Goal: Transaction & Acquisition: Purchase product/service

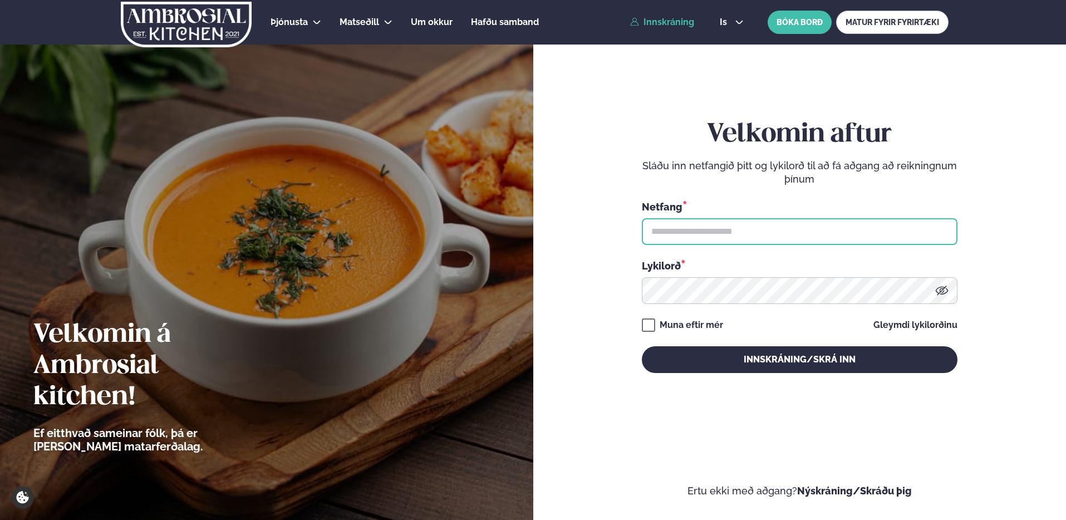
click at [879, 223] on input "text" at bounding box center [800, 231] width 316 height 27
click at [926, 225] on input "text" at bounding box center [800, 231] width 316 height 27
click at [916, 238] on input "text" at bounding box center [800, 231] width 316 height 27
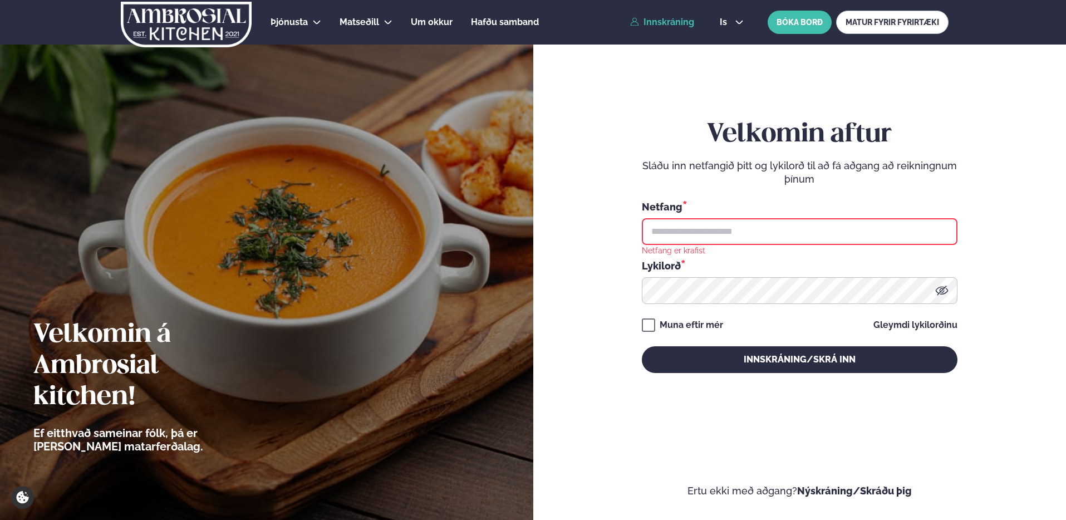
type input "**********"
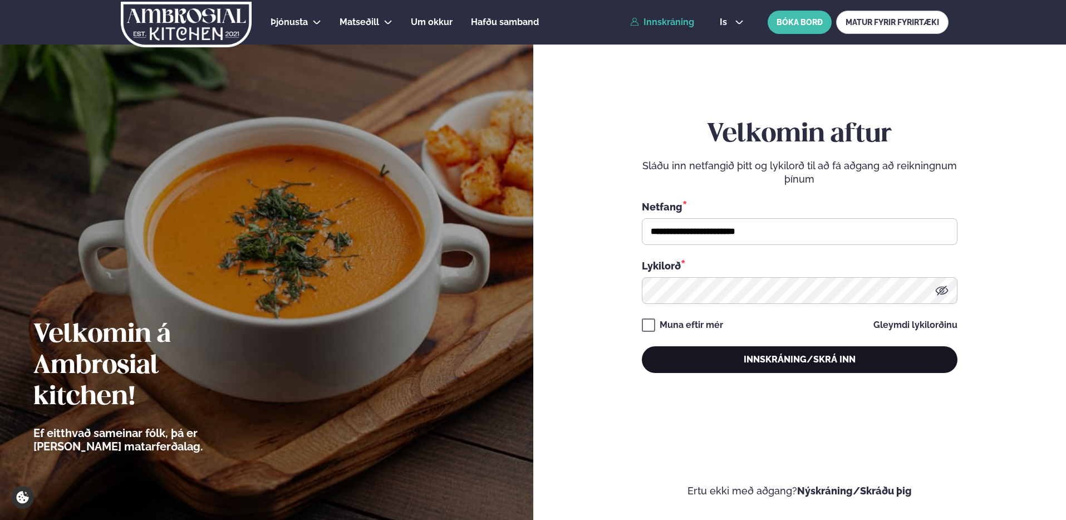
click at [723, 362] on button "Innskráning/Skrá inn" at bounding box center [800, 359] width 316 height 27
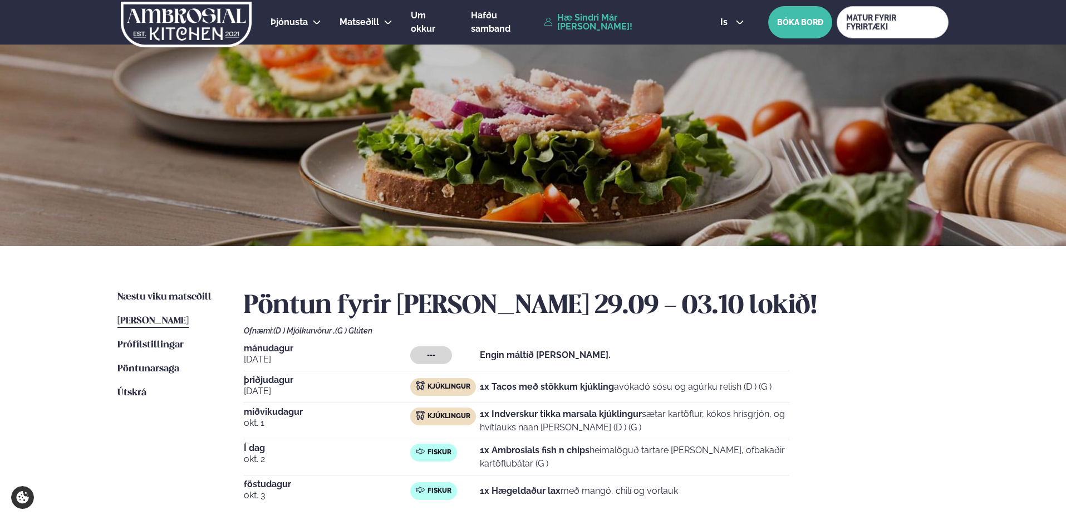
scroll to position [76, 0]
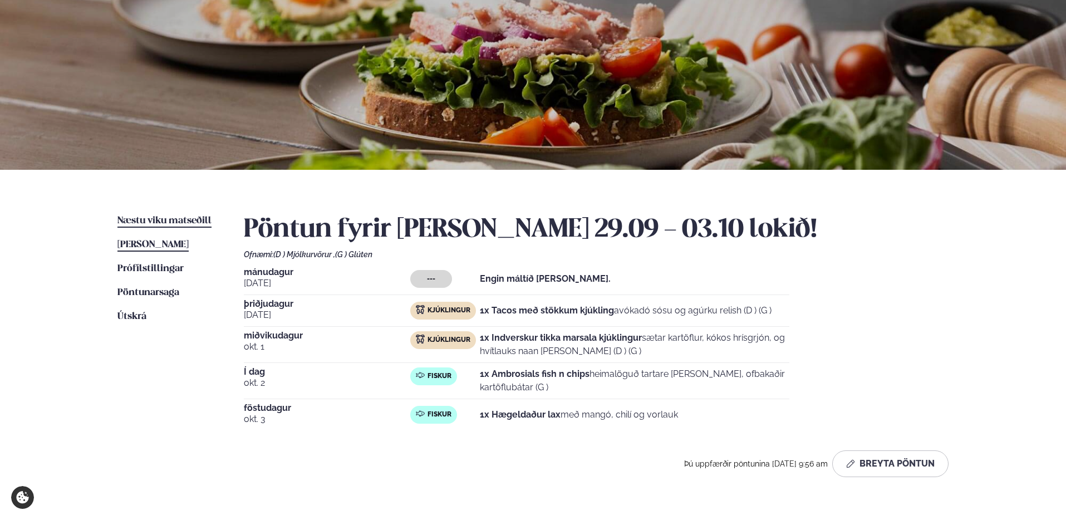
click at [146, 225] on span "Næstu viku matseðill" at bounding box center [164, 220] width 94 height 9
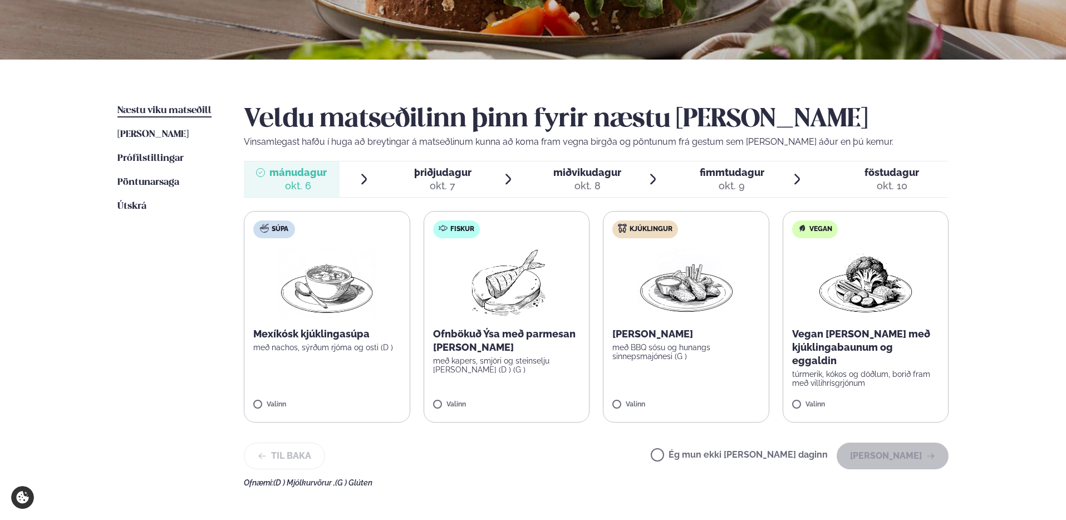
scroll to position [188, 0]
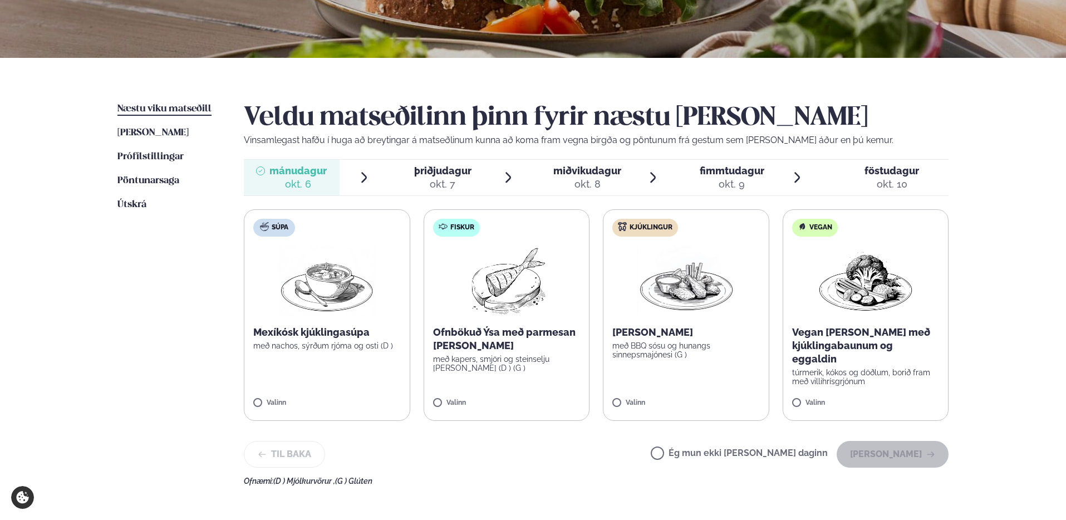
click at [342, 327] on p "Mexíkósk kjúklingasúpa" at bounding box center [327, 332] width 148 height 13
click at [904, 455] on button "[PERSON_NAME]" at bounding box center [893, 454] width 112 height 27
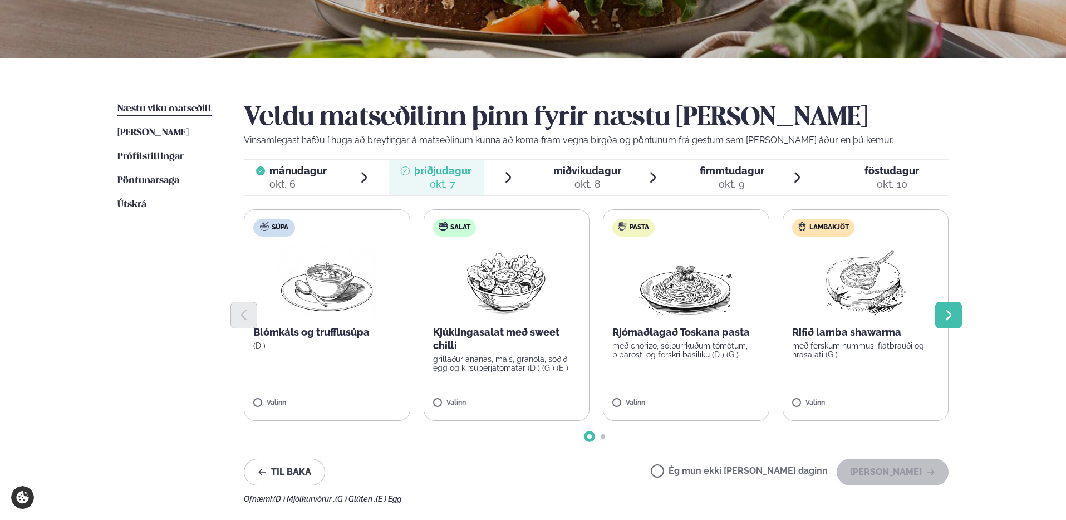
click at [948, 308] on icon "Next slide" at bounding box center [948, 314] width 13 height 13
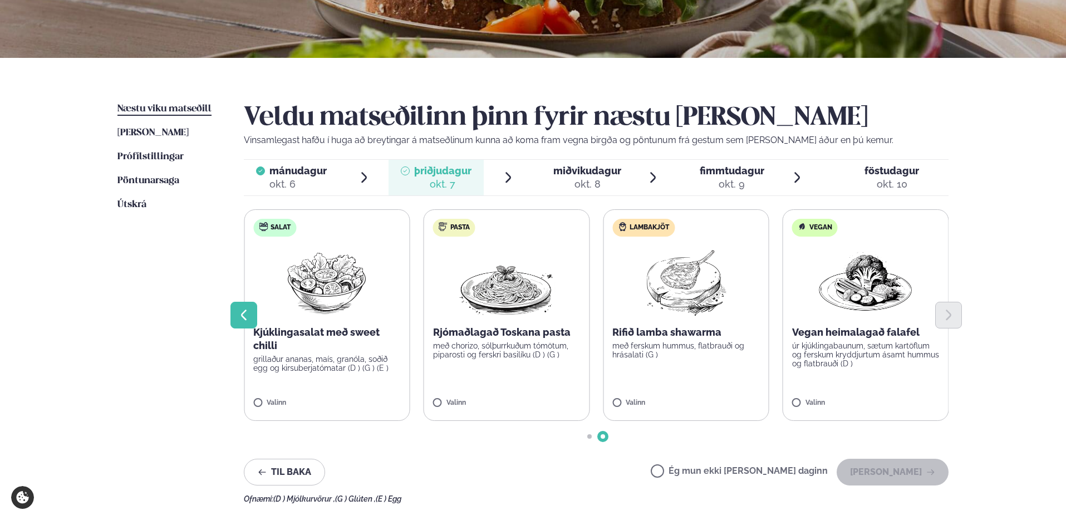
click at [240, 313] on icon "Previous slide" at bounding box center [243, 314] width 13 height 13
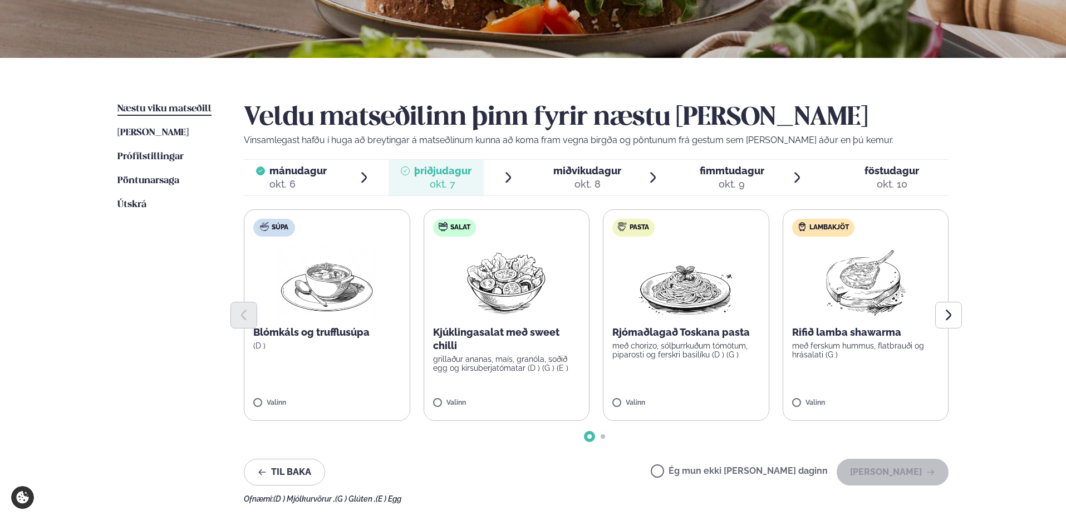
click at [503, 328] on div at bounding box center [596, 315] width 705 height 27
click at [533, 335] on p "Kjúklingasalat með sweet chilli" at bounding box center [507, 339] width 148 height 27
click at [517, 372] on p "grillaður ananas, maís, granóla, soðið egg og kirsuberjatómatar (D ) (G ) (E )" at bounding box center [507, 364] width 148 height 18
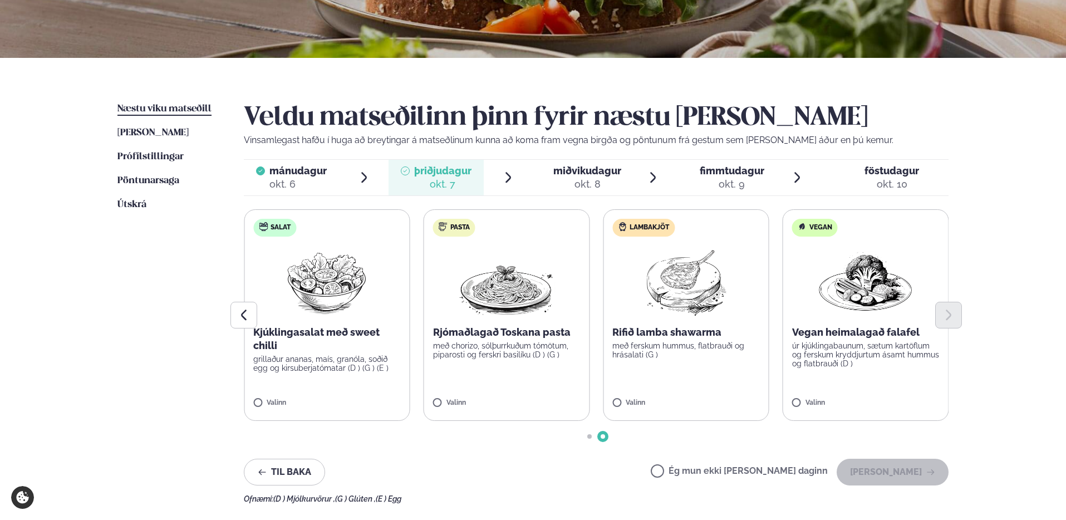
click at [304, 382] on label "Salat Kjúklingasalat með sweet chilli grillaður ananas, maís, granóla, soðið eg…" at bounding box center [327, 315] width 166 height 212
click at [327, 364] on p "grillaður ananas, maís, granóla, soðið egg og kirsuberjatómatar (D ) (G ) (E )" at bounding box center [327, 364] width 148 height 18
click at [332, 341] on p "Kjúklingasalat með sweet chilli" at bounding box center [327, 339] width 148 height 27
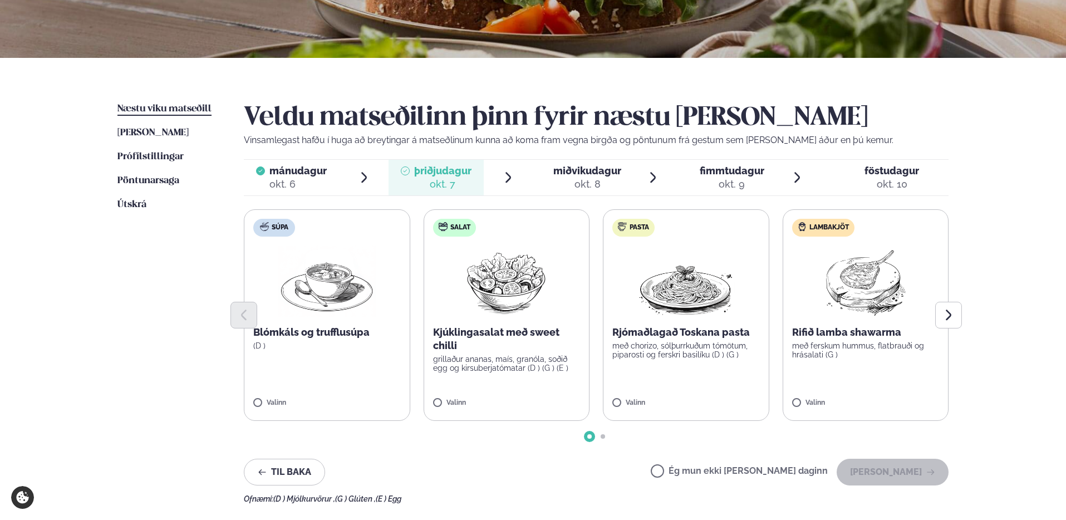
click at [484, 329] on p "Kjúklingasalat með sweet chilli" at bounding box center [507, 339] width 148 height 27
click at [528, 286] on img at bounding box center [506, 281] width 99 height 71
click at [497, 313] on div at bounding box center [596, 315] width 705 height 27
click at [932, 478] on button "[PERSON_NAME]" at bounding box center [893, 472] width 112 height 27
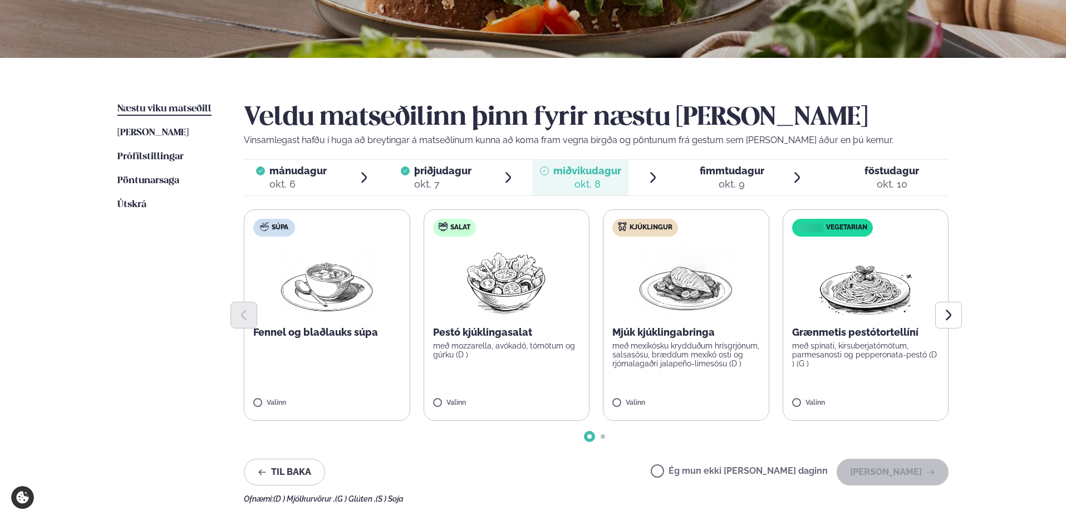
click at [689, 323] on div at bounding box center [596, 315] width 705 height 27
click at [635, 320] on div at bounding box center [596, 315] width 705 height 27
click at [665, 317] on div at bounding box center [596, 315] width 705 height 27
click at [664, 344] on p "með mexíkósku krydduðum hrísgrjónum, salsasósu, bræddum mexíkó osti og rjómalag…" at bounding box center [686, 354] width 148 height 27
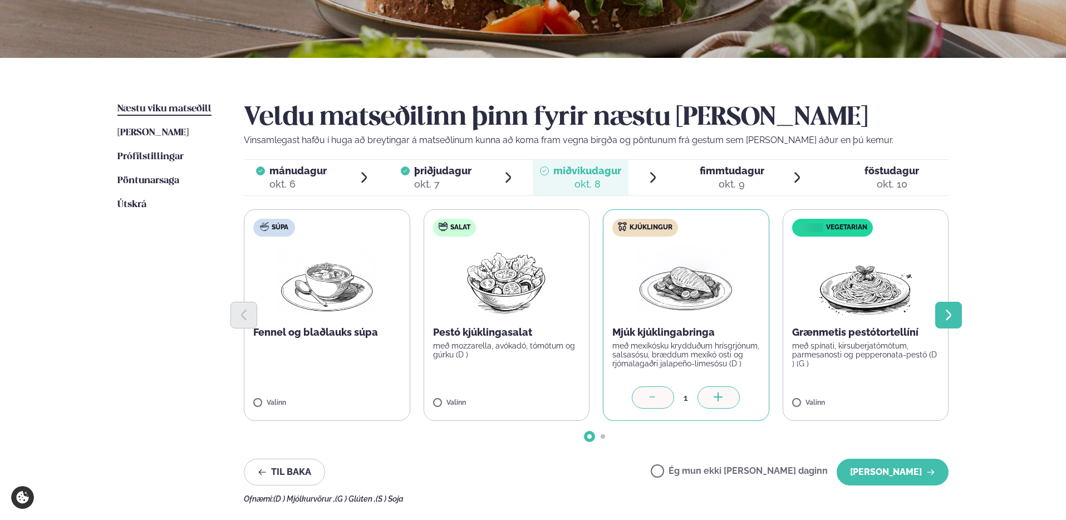
click at [950, 319] on icon "Next slide" at bounding box center [948, 314] width 13 height 13
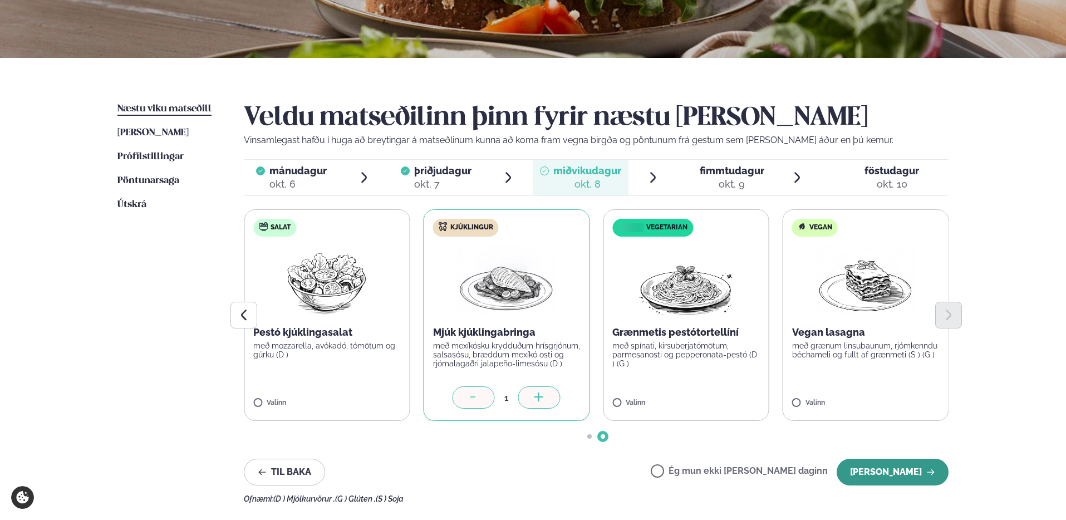
click at [876, 474] on button "[PERSON_NAME]" at bounding box center [893, 472] width 112 height 27
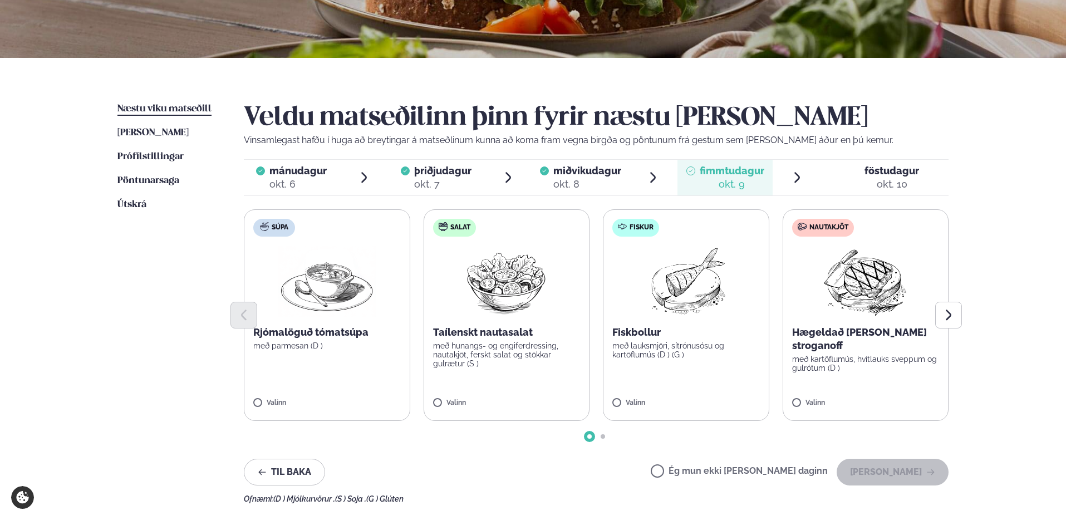
click at [669, 334] on p "Fiskbollur" at bounding box center [686, 332] width 148 height 13
click at [951, 313] on icon "Next slide" at bounding box center [948, 314] width 13 height 13
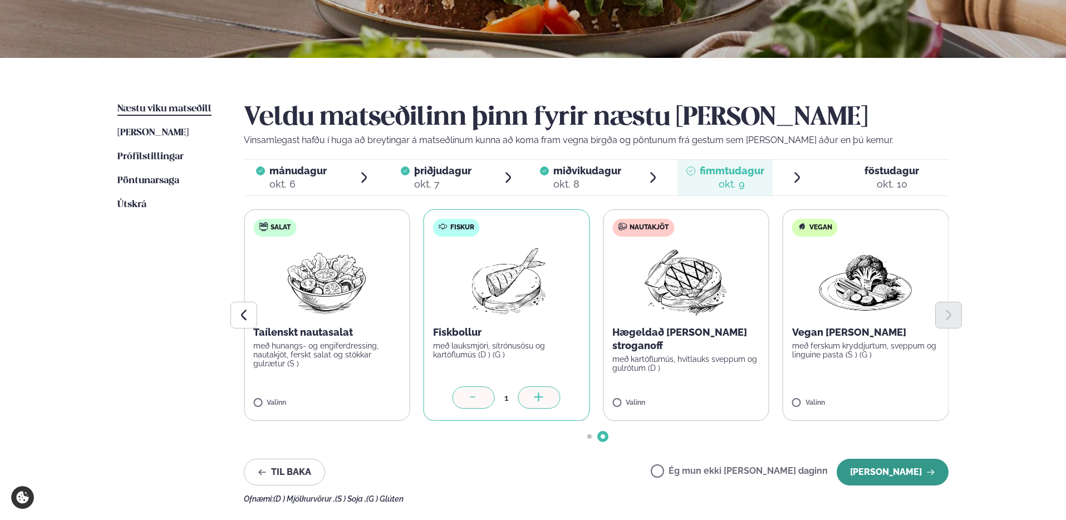
click at [903, 469] on button "[PERSON_NAME]" at bounding box center [893, 472] width 112 height 27
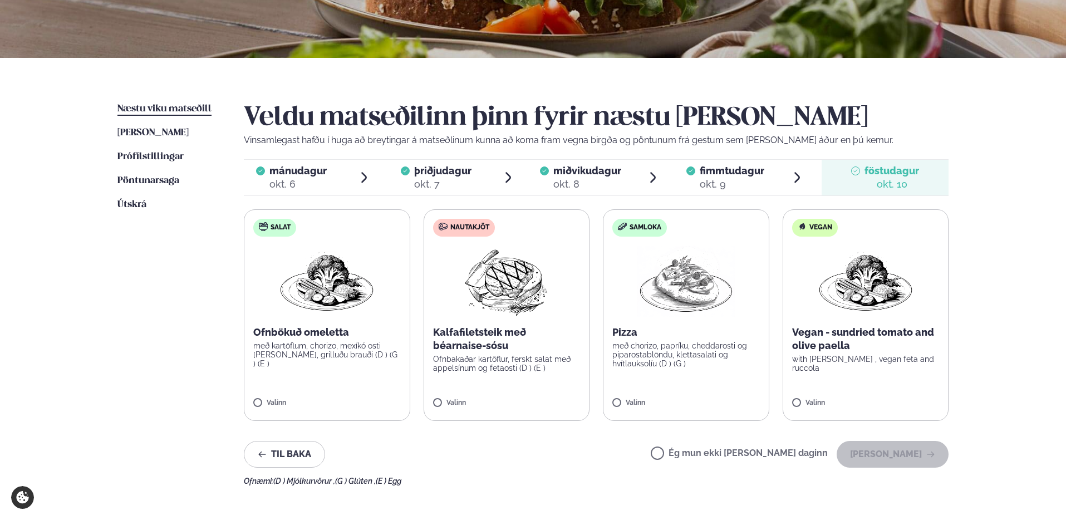
click at [866, 368] on label "Vegan Vegan - sundried tomato and olive paella with zucchini , vegan feta and r…" at bounding box center [866, 315] width 166 height 212
click at [901, 460] on button "[PERSON_NAME]" at bounding box center [893, 454] width 112 height 27
